Goal: Task Accomplishment & Management: Manage account settings

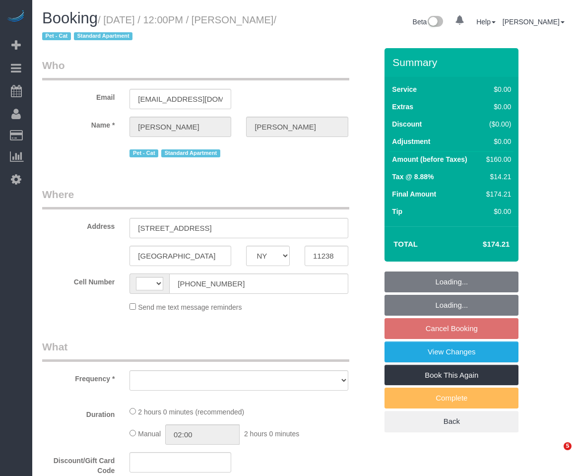
select select "NY"
select select "string:[GEOGRAPHIC_DATA]"
select select "object:786"
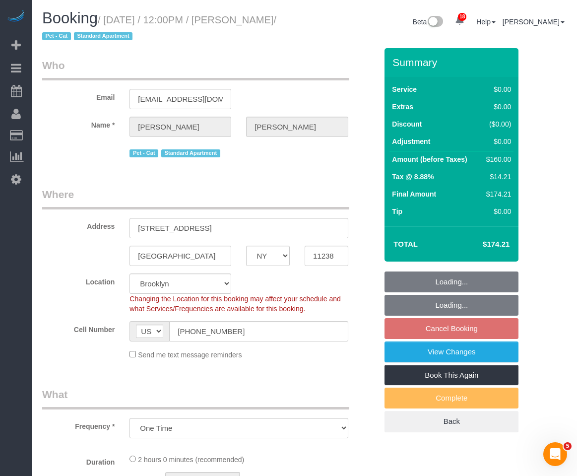
select select "string:stripe-pm_1S738L4VGloSiKo7MgG3Xyop"
select select "1"
select select "spot2"
select select "number:57"
select select "number:73"
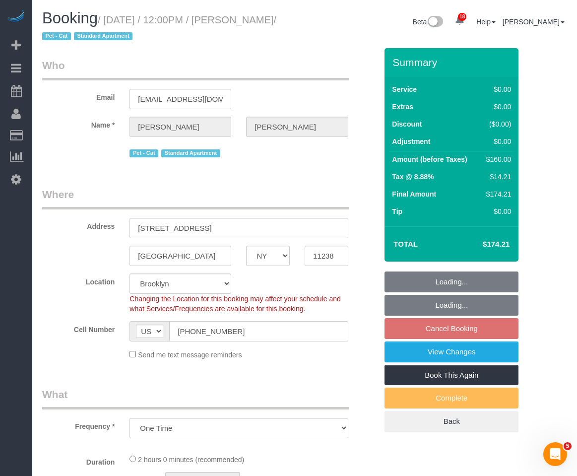
select select "number:14"
select select "number:5"
select select "object:1433"
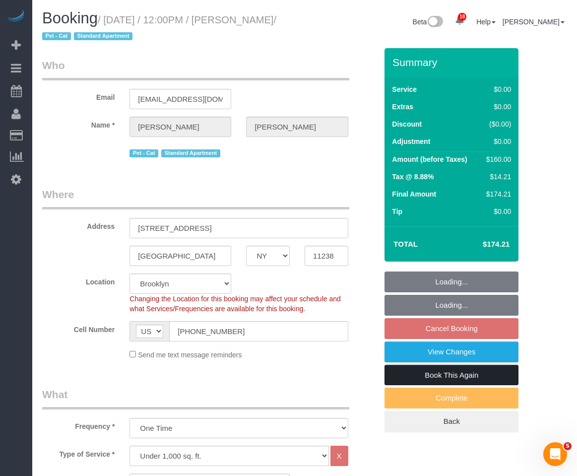
select select "1"
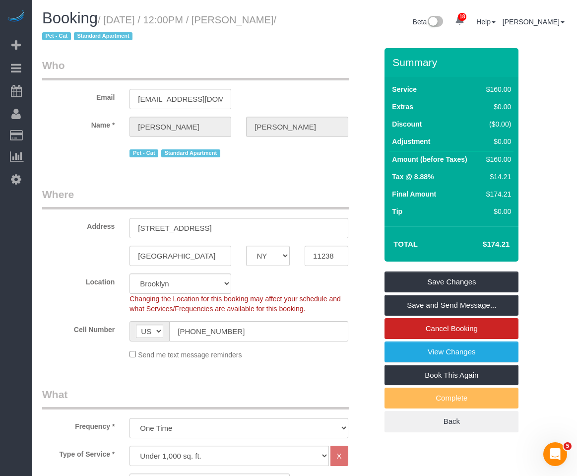
click at [249, 189] on legend "Where" at bounding box center [195, 198] width 307 height 22
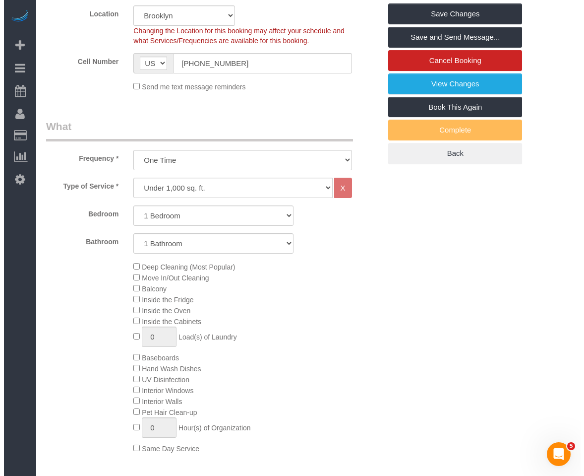
scroll to position [248, 0]
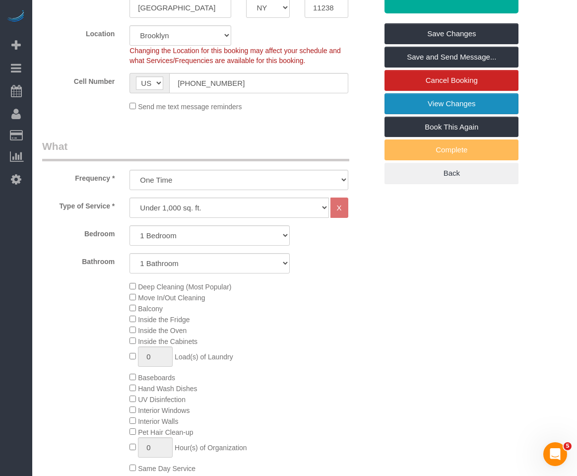
click at [445, 104] on link "View Changes" at bounding box center [451, 103] width 134 height 21
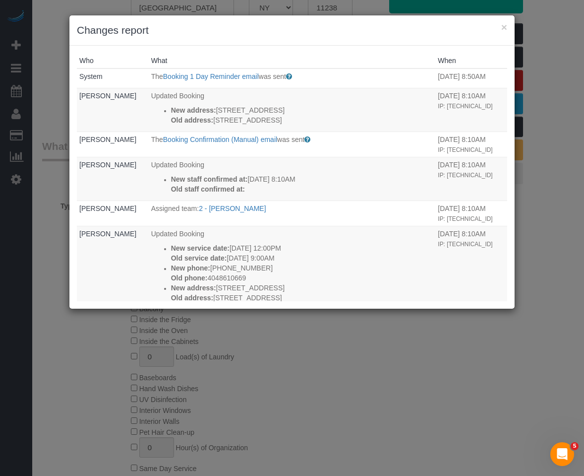
click at [370, 29] on h3 "Changes report" at bounding box center [292, 30] width 430 height 15
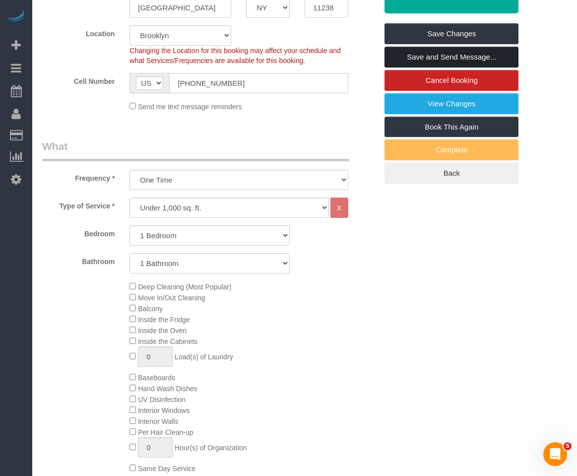
click at [436, 59] on link "Save and Send Message..." at bounding box center [451, 57] width 134 height 21
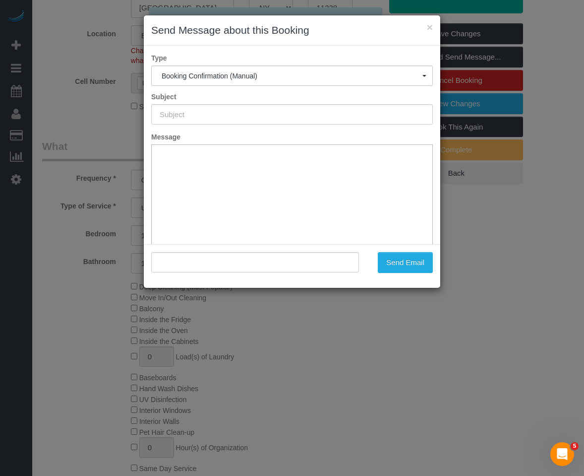
type input "Cleaning Confirmed for 09/15/2025 at 12:00pm"
type input ""Rori Spivey" <tildes-wows0j@icloud.com>"
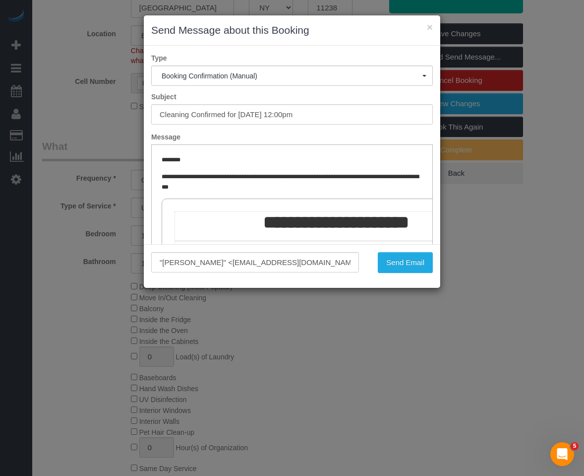
click at [342, 146] on html "**********" at bounding box center [292, 454] width 281 height 619
click at [405, 264] on button "Send Email" at bounding box center [405, 262] width 55 height 21
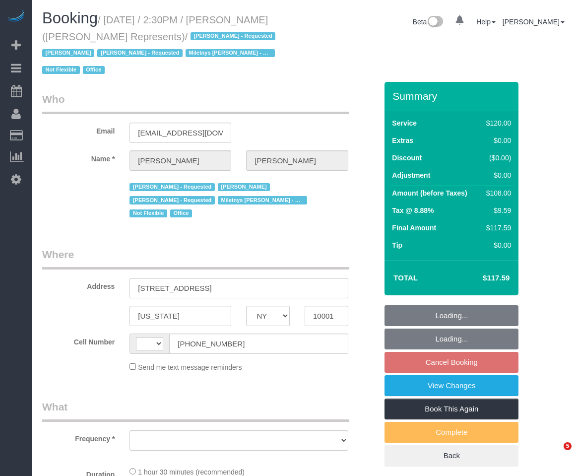
select select "NY"
select select "object:555"
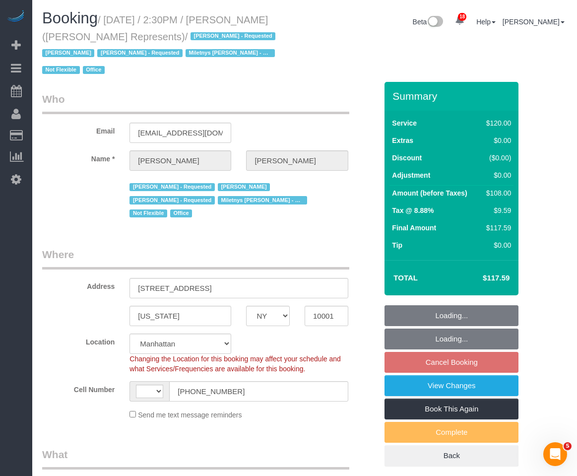
select select "string:stripe-pm_1LzOHa4VGloSiKo7eJy9cIDS"
select select "90"
select select "object:708"
select select "string:[GEOGRAPHIC_DATA]"
select select "number:89"
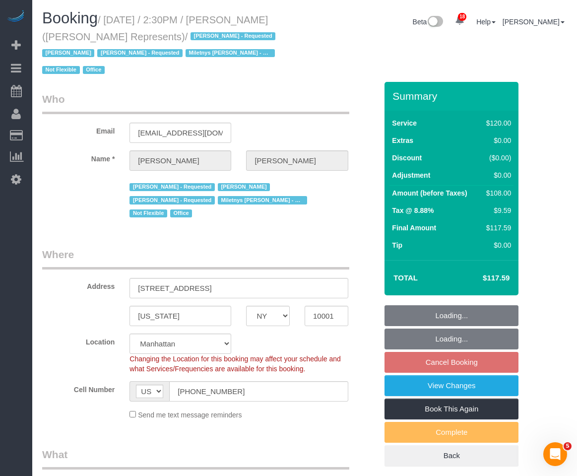
select select "number:90"
select select "number:15"
select select "number:5"
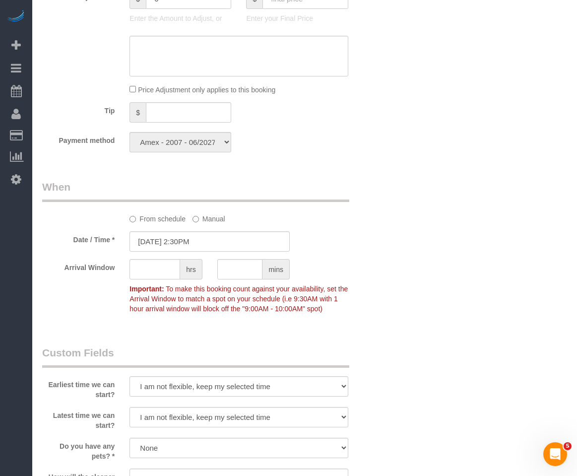
scroll to position [694, 0]
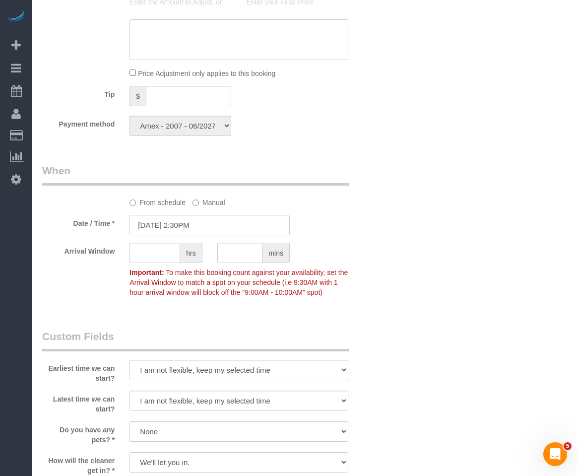
click at [216, 215] on input "10/14/2025 2:30PM" at bounding box center [209, 225] width 160 height 20
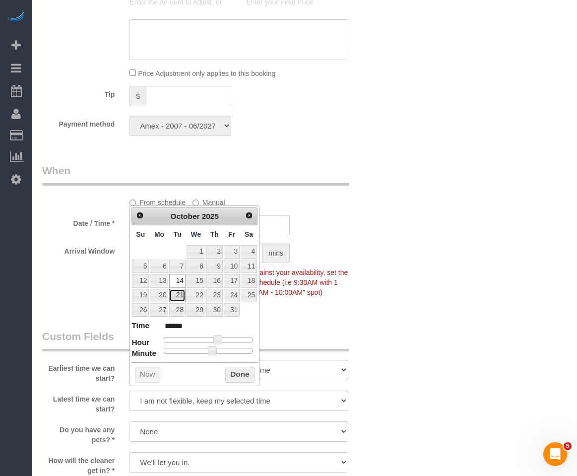
click at [181, 298] on link "21" at bounding box center [177, 295] width 16 height 13
click at [218, 285] on link "16" at bounding box center [214, 280] width 16 height 13
type input "10/16/2025 2:20PM"
type input "******"
type input "10/16/2025 2:15PM"
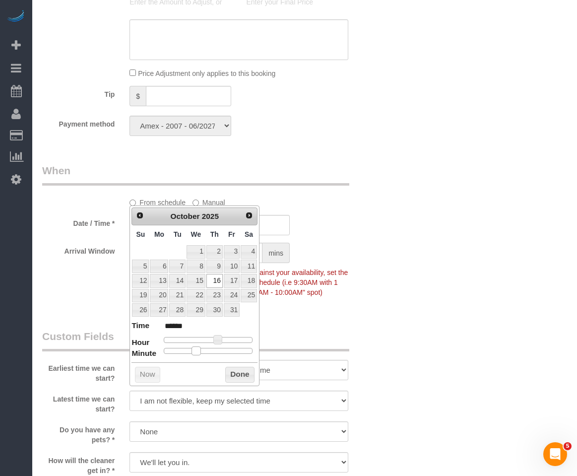
type input "******"
type input "10/16/2025 2:10PM"
type input "******"
type input "10/16/2025 2:05PM"
type input "******"
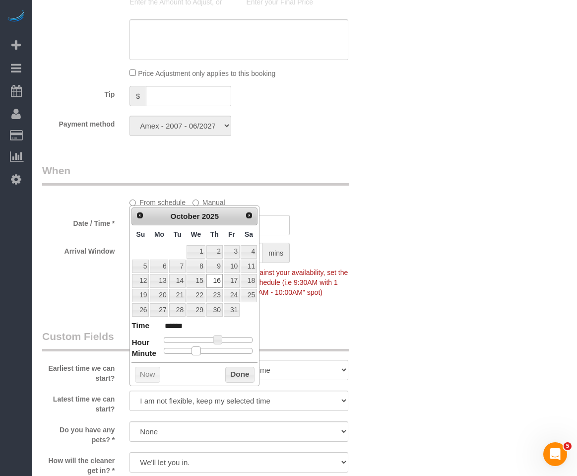
type input "10/16/2025 2:00PM"
type input "******"
drag, startPoint x: 198, startPoint y: 350, endPoint x: 154, endPoint y: 349, distance: 44.1
click at [154, 349] on dl "Time ****** Hour Minute Second Millisecond Microsecond Time Zone ***** ***** **…" at bounding box center [194, 337] width 126 height 34
type input "10/16/2025 6:00AM"
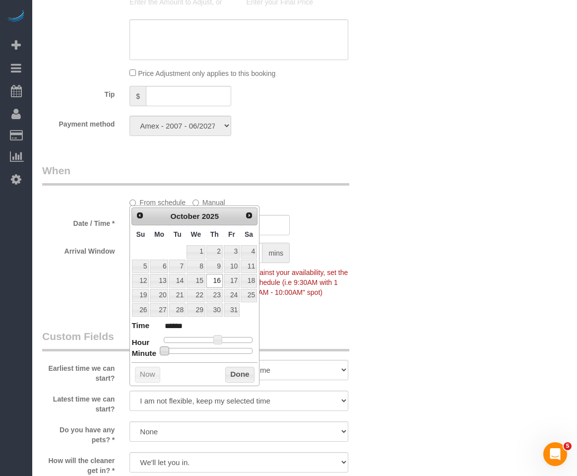
type input "******"
type input "10/16/2025 7:00AM"
type input "******"
type input "10/16/2025 8:00AM"
type input "******"
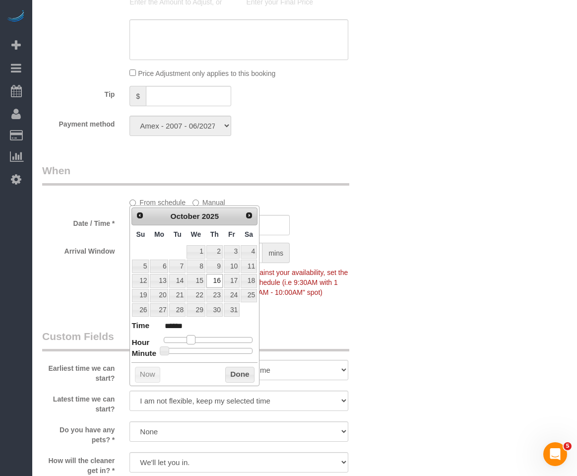
type input "10/16/2025 9:00AM"
type input "******"
type input "10/16/2025 10:00AM"
type input "*******"
type input "10/16/2025 11:00AM"
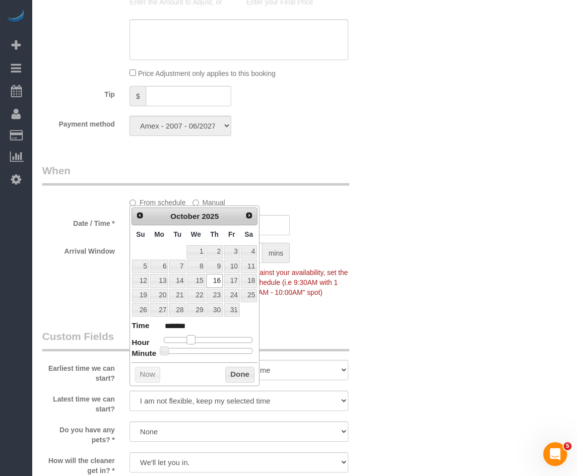
type input "*******"
type input "10/16/2025 10:00AM"
type input "*******"
type input "10/16/2025 9:00AM"
type input "******"
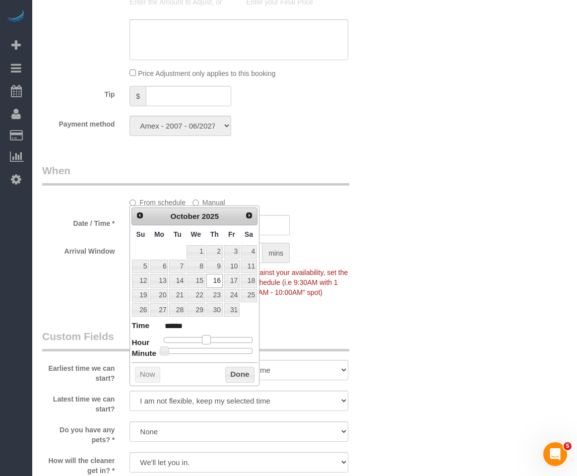
type input "10/16/2025 8:00AM"
type input "******"
type input "10/16/2025 9:00AM"
type input "******"
drag, startPoint x: 187, startPoint y: 338, endPoint x: 198, endPoint y: 343, distance: 11.8
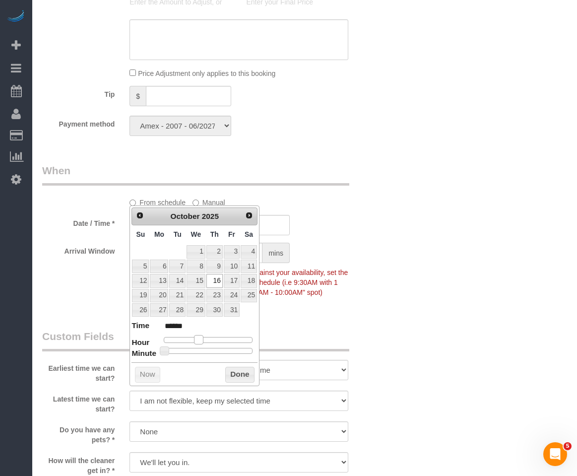
click at [198, 343] on div at bounding box center [208, 340] width 89 height 6
click at [243, 379] on button "Done" at bounding box center [239, 374] width 29 height 16
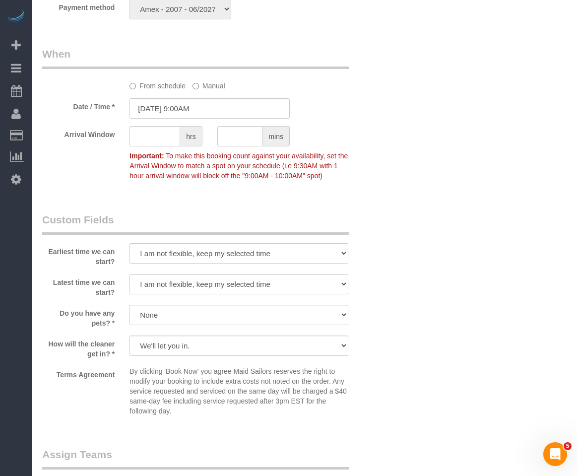
scroll to position [843, 0]
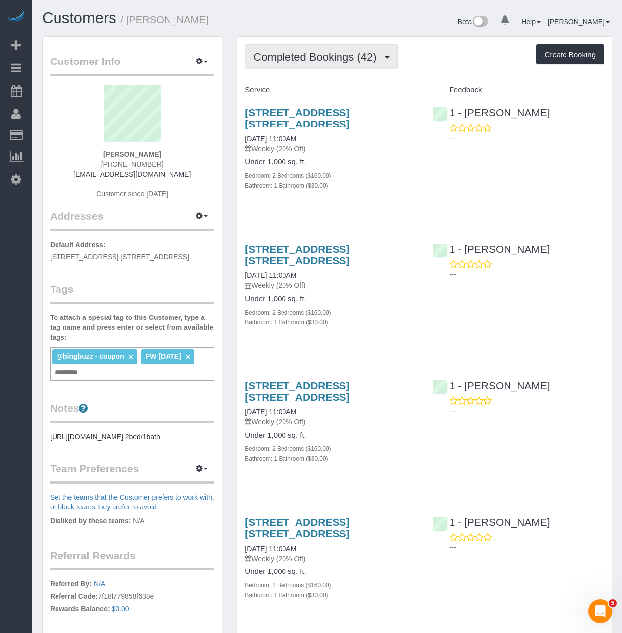
click at [303, 64] on button "Completed Bookings (42)" at bounding box center [321, 56] width 153 height 25
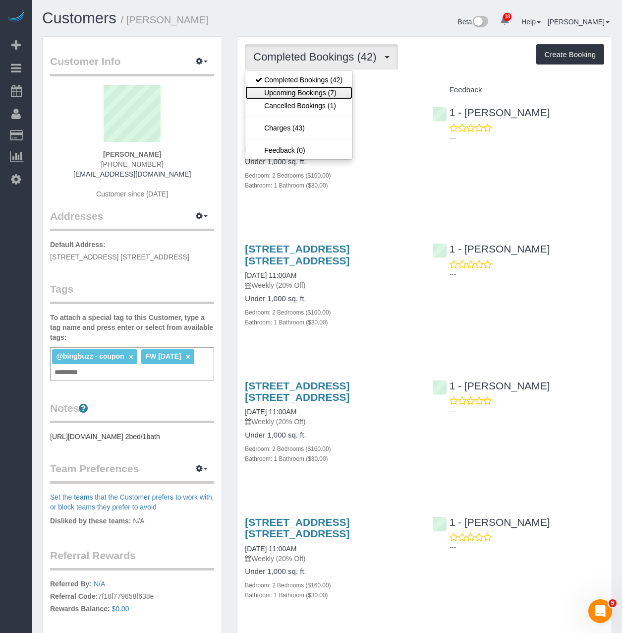
click at [297, 92] on link "Upcoming Bookings (7)" at bounding box center [298, 92] width 107 height 13
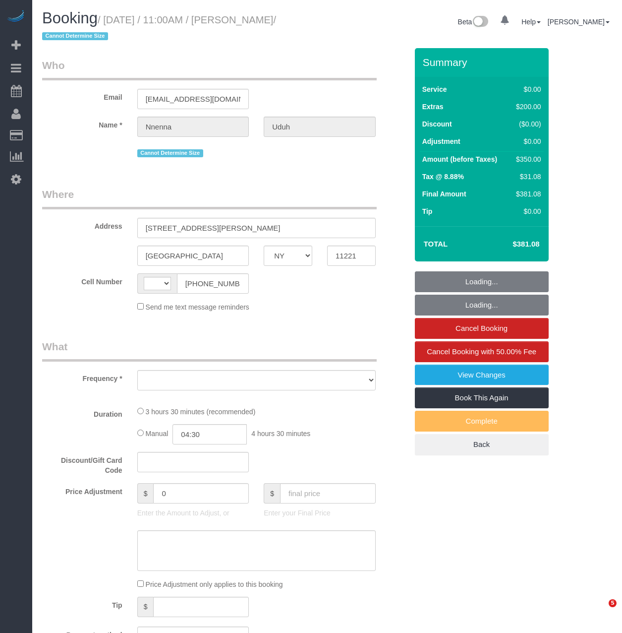
select select "NY"
select select "number:58"
select select "number:73"
select select "number:15"
select select "number:5"
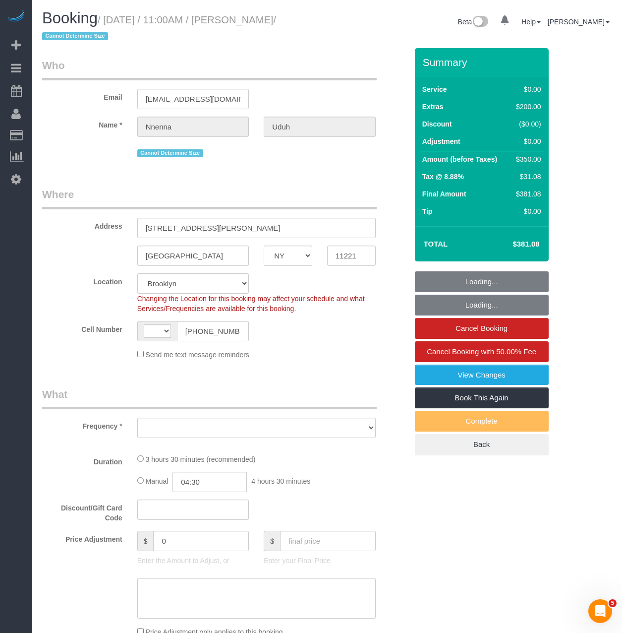
select select "string:US"
select select "string:stripe-pm_1S2jdK4VGloSiKo7cVBAs5ni"
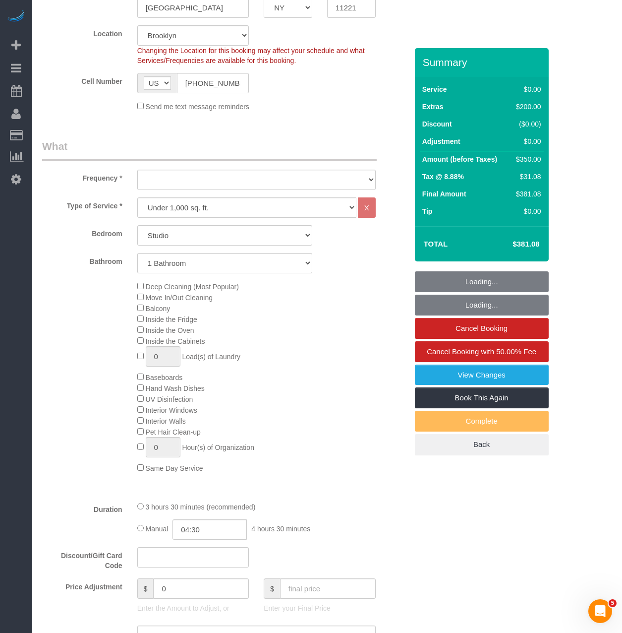
select select "object:1039"
select select "spot1"
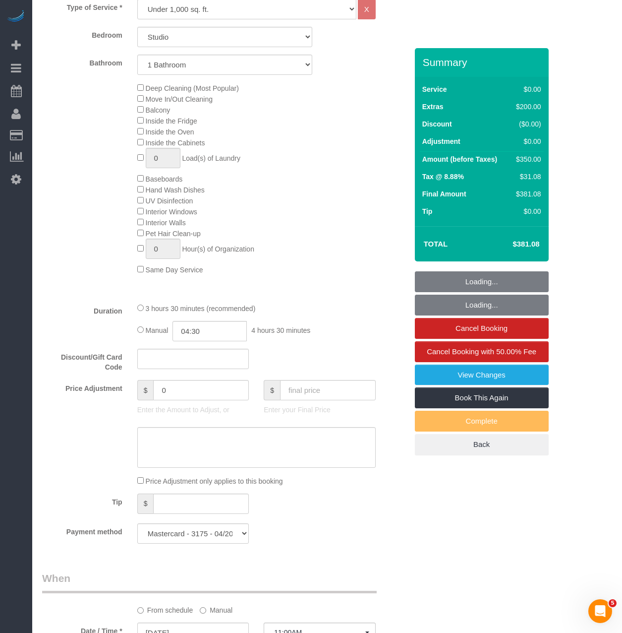
select select "object:1470"
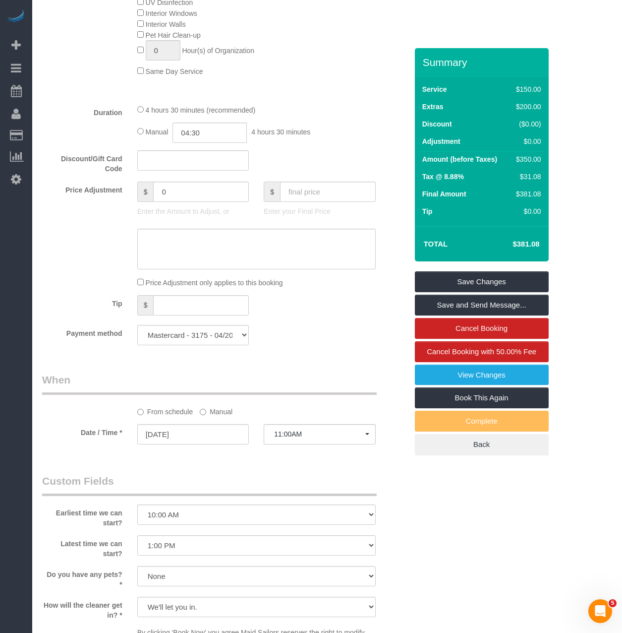
scroll to position [843, 0]
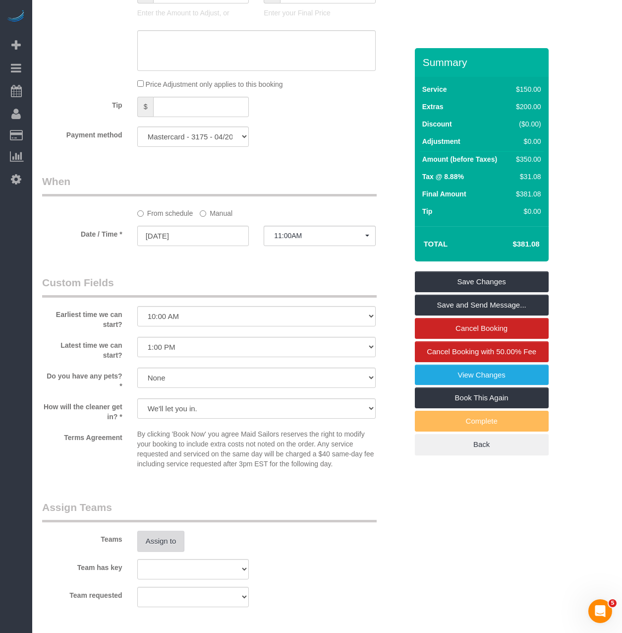
click at [170, 536] on button "Assign to" at bounding box center [161, 541] width 48 height 21
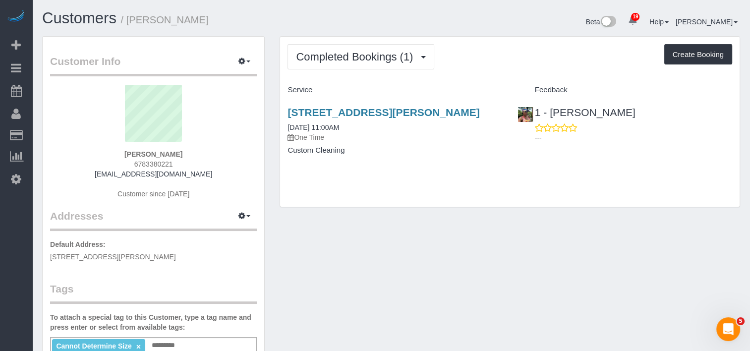
click at [232, 57] on legend "Customer Info Edit Contact Info Send Message Email Preferences Special Sales Ta…" at bounding box center [153, 65] width 207 height 22
click at [243, 58] on icon "button" at bounding box center [242, 61] width 7 height 6
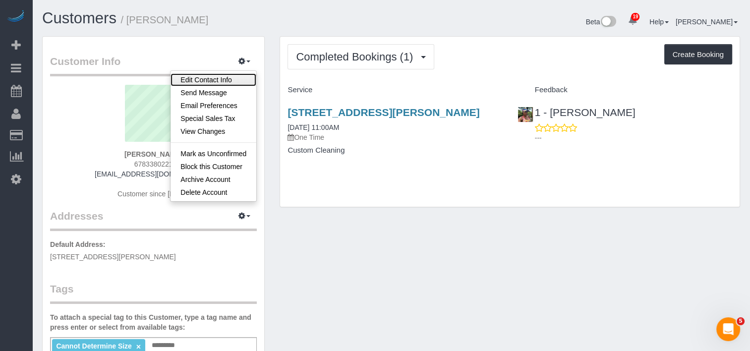
click at [227, 84] on link "Edit Contact Info" at bounding box center [214, 79] width 86 height 13
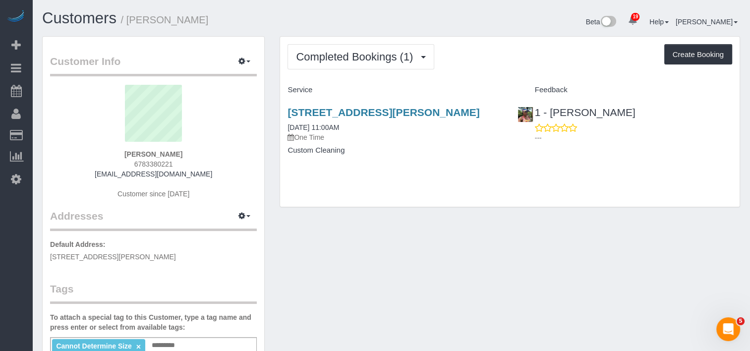
select select "NY"
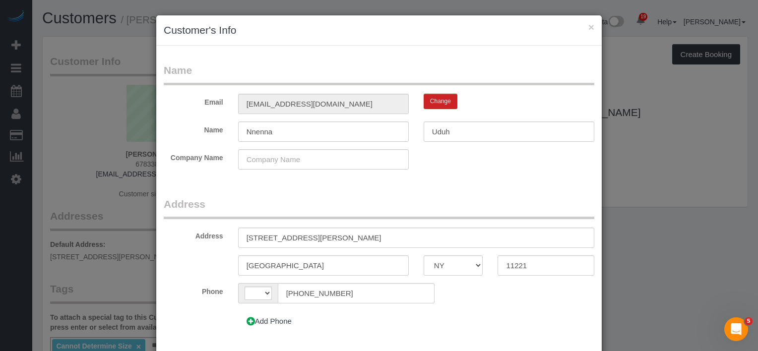
select select "string:[GEOGRAPHIC_DATA]"
click at [305, 238] on input "[STREET_ADDRESS][PERSON_NAME]" at bounding box center [416, 238] width 356 height 20
drag, startPoint x: 334, startPoint y: 238, endPoint x: 146, endPoint y: 225, distance: 188.4
click at [146, 225] on div "× Customer's Info Name Email [EMAIL_ADDRESS][DOMAIN_NAME] Change Name [GEOGRAPH…" at bounding box center [379, 175] width 758 height 351
type input "[STREET_ADDRESS][PERSON_NAME]"
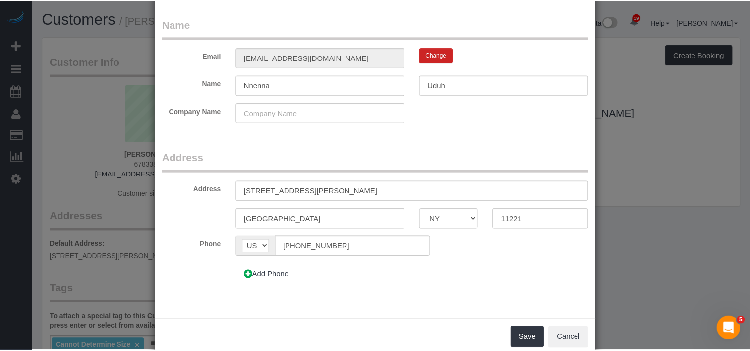
scroll to position [50, 0]
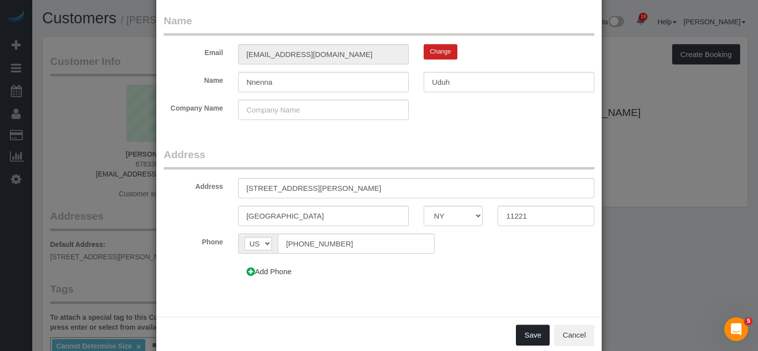
click at [527, 332] on button "Save" at bounding box center [533, 335] width 34 height 21
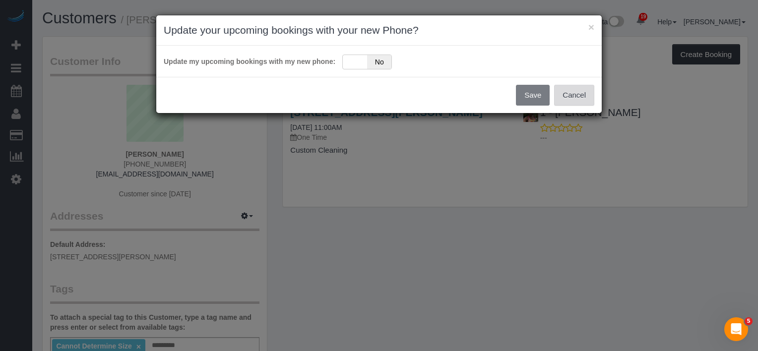
click at [571, 95] on button "Cancel" at bounding box center [574, 95] width 40 height 21
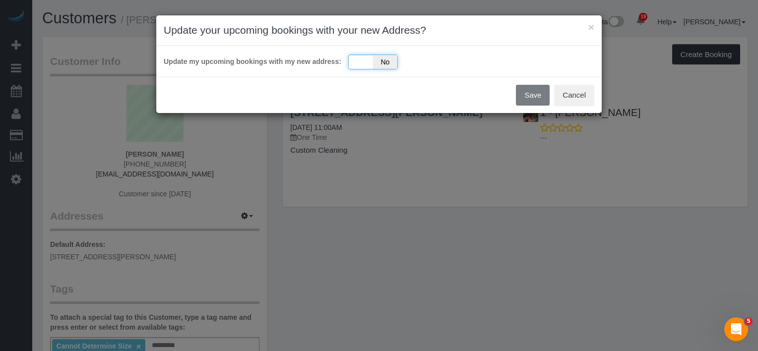
click at [360, 58] on div "Yes No" at bounding box center [373, 62] width 50 height 15
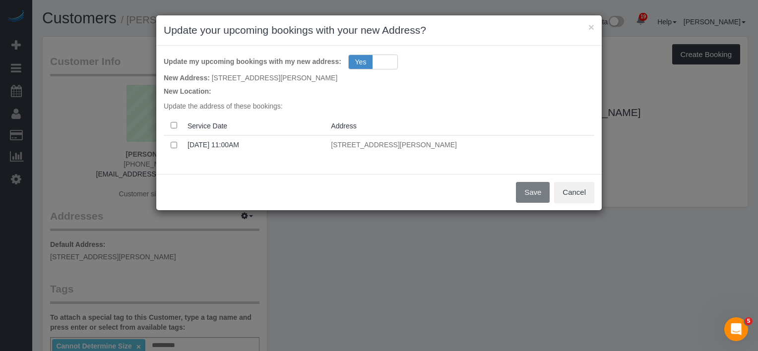
click at [169, 124] on th at bounding box center [174, 125] width 20 height 19
click at [529, 189] on button "Save" at bounding box center [533, 192] width 34 height 21
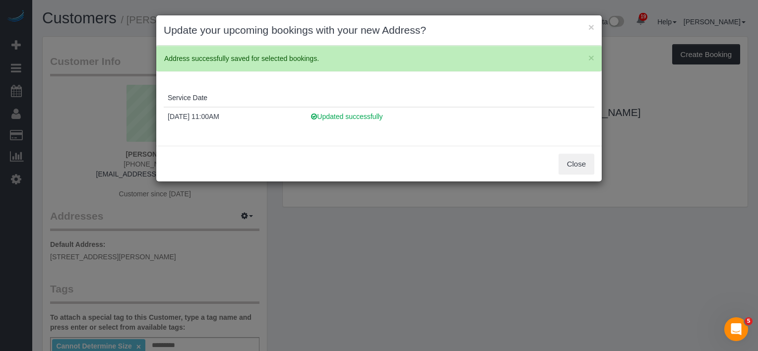
click at [598, 173] on div "Close" at bounding box center [378, 164] width 445 height 36
click at [588, 167] on button "Close" at bounding box center [576, 164] width 36 height 21
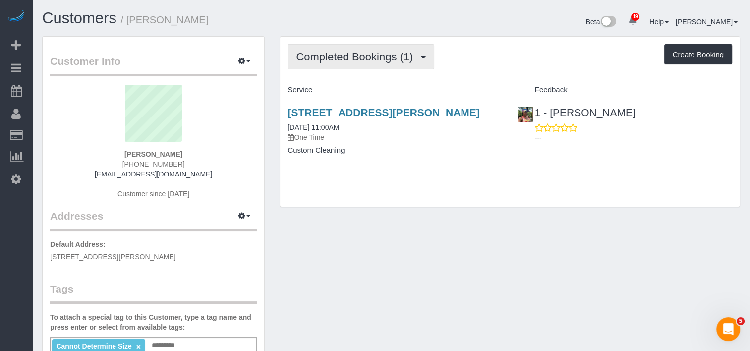
click at [391, 60] on span "Completed Bookings (1)" at bounding box center [357, 57] width 122 height 12
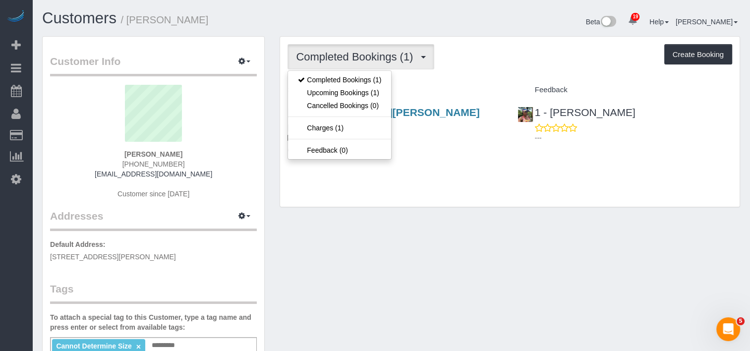
click at [432, 118] on h3 "[STREET_ADDRESS][PERSON_NAME]" at bounding box center [395, 112] width 215 height 11
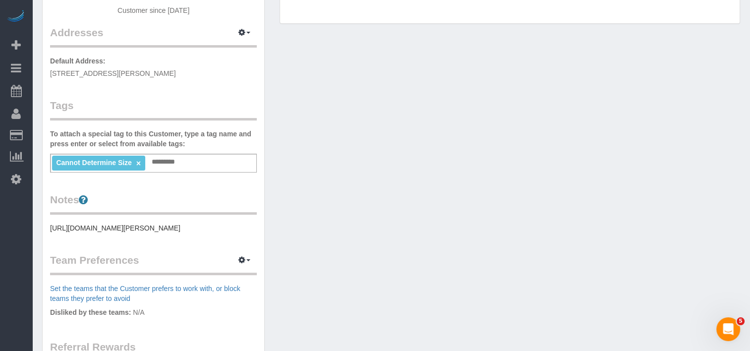
scroll to position [0, 0]
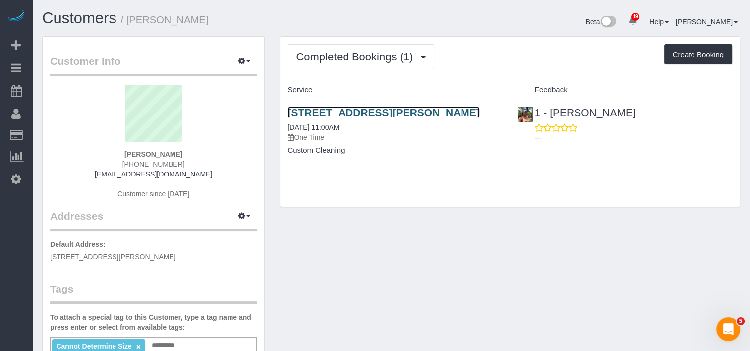
click at [344, 115] on link "[STREET_ADDRESS][PERSON_NAME]" at bounding box center [384, 112] width 192 height 11
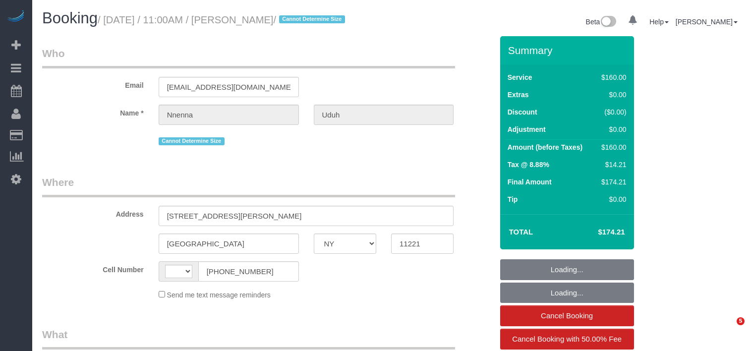
select select "NY"
select select "string:[GEOGRAPHIC_DATA]"
select select "object:768"
select select "number:58"
select select "number:72"
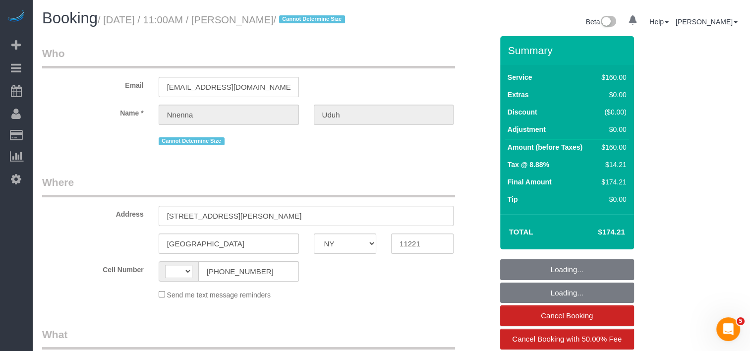
select select "number:15"
select select "number:5"
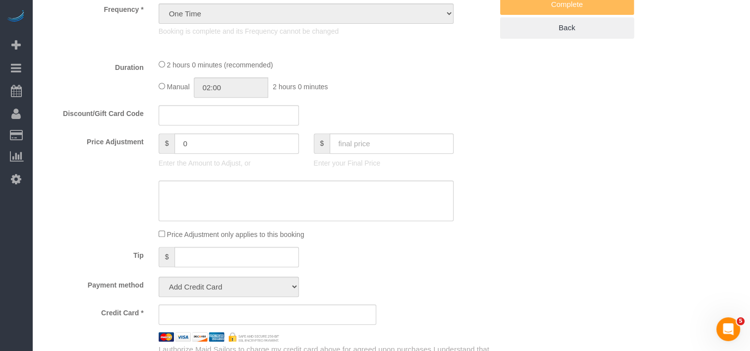
select select "object:981"
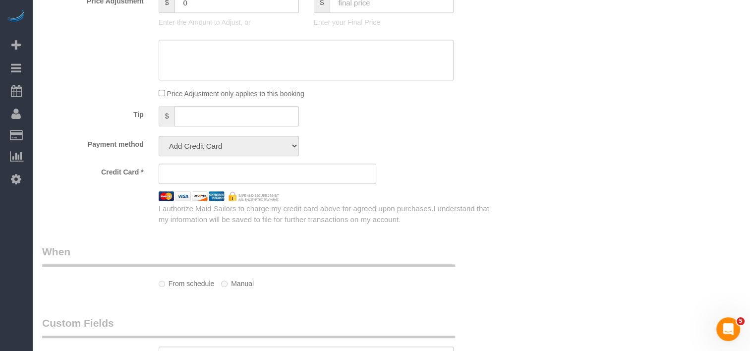
select select "spot1"
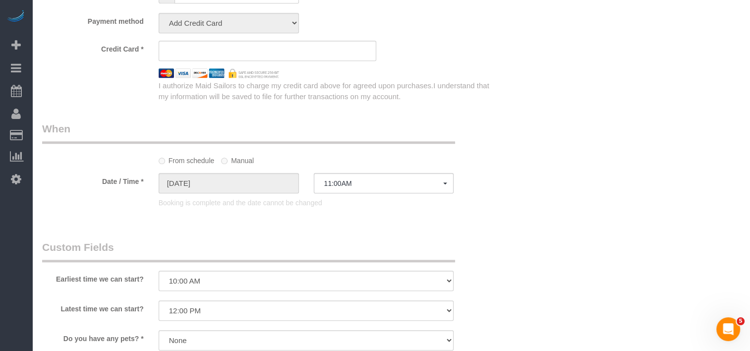
select select "string:stripe-pm_1S2jdK4VGloSiKo7cVBAs5ni"
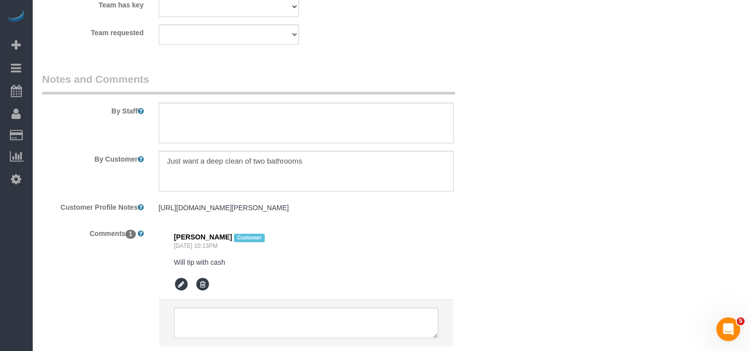
scroll to position [1238, 0]
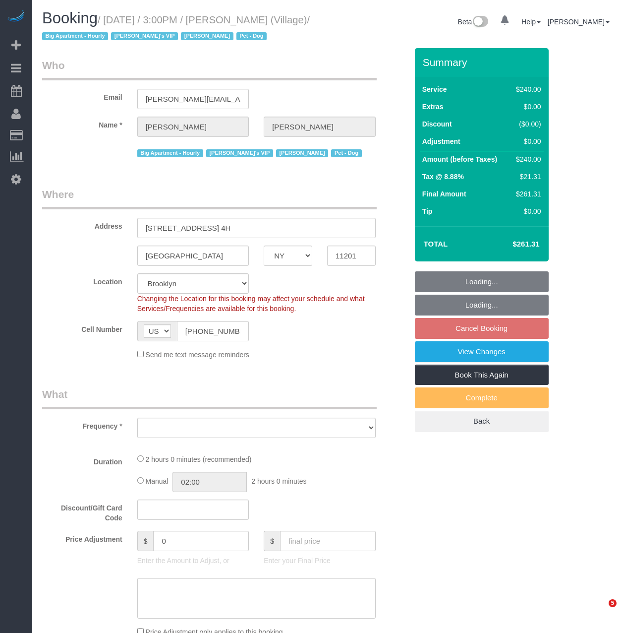
select select "NY"
select select "number:89"
select select "number:90"
select select "number:13"
select select "number:5"
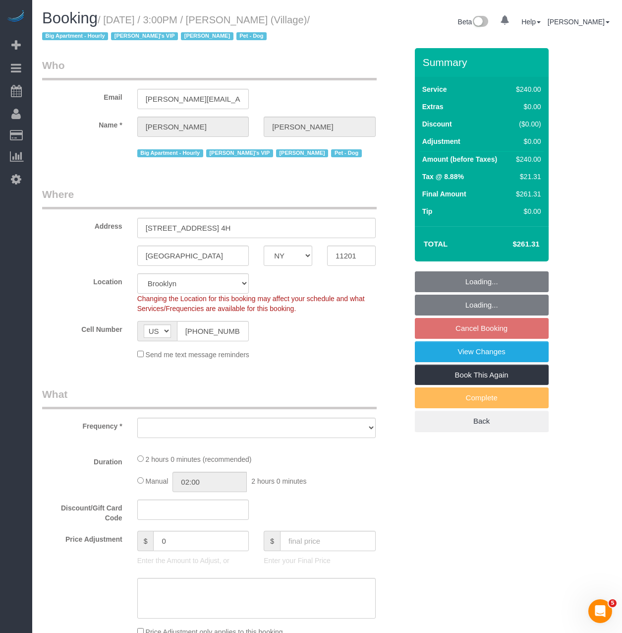
select select "object:954"
select select "spot4"
select select "object:1488"
select select "string:stripe-pm_1R5sYR4VGloSiKo7kvmyR5qN"
select select "2"
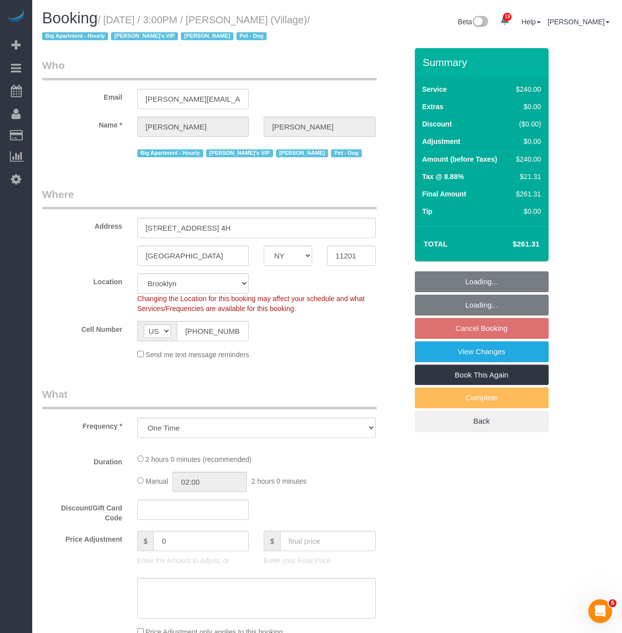
select select "120"
